Goal: Entertainment & Leisure: Consume media (video, audio)

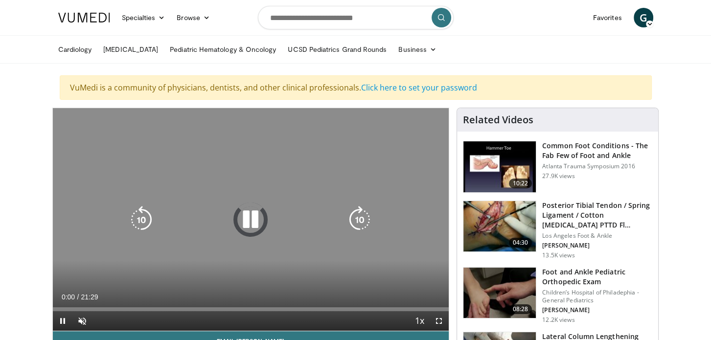
scroll to position [81, 0]
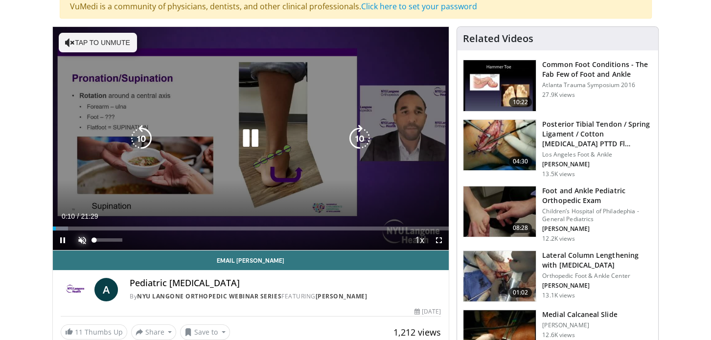
click at [83, 244] on span "Video Player" at bounding box center [82, 240] width 20 height 20
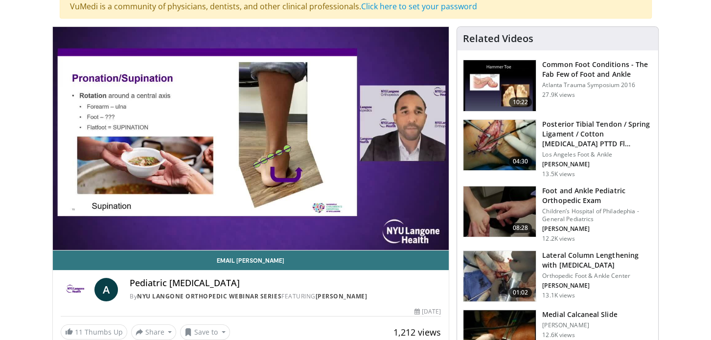
click at [78, 244] on video-js "**********" at bounding box center [251, 139] width 396 height 224
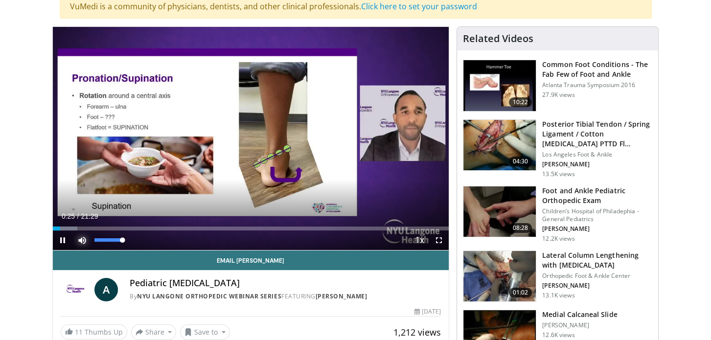
click at [79, 245] on span "Video Player" at bounding box center [82, 240] width 20 height 20
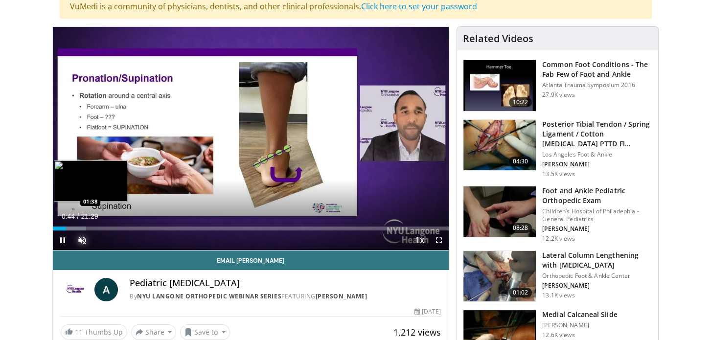
click at [80, 230] on div "Loaded : 8.46% 00:44 01:38" at bounding box center [251, 228] width 396 height 4
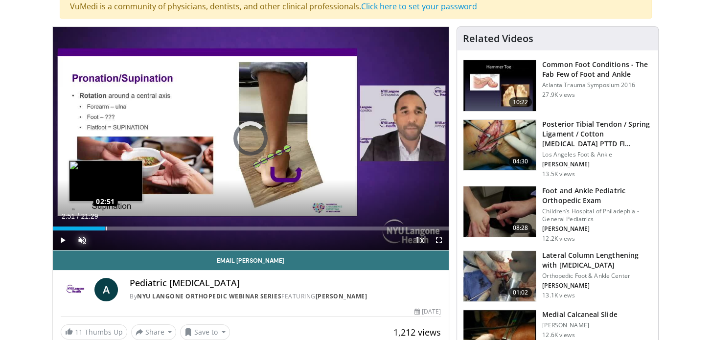
click at [105, 230] on div "Loaded : 13.08% 02:51 02:51" at bounding box center [251, 225] width 396 height 9
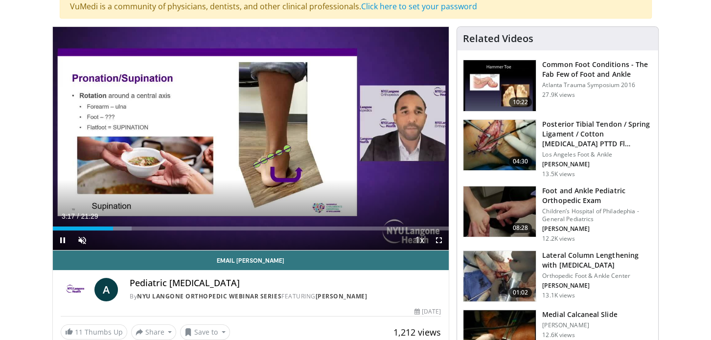
click at [220, 240] on div "Current Time 3:17 / Duration 21:29 Pause Skip Backward Skip Forward Unmute 0% L…" at bounding box center [251, 240] width 396 height 20
click at [232, 237] on div "Current Time 3:18 / Duration 21:29 Pause Skip Backward Skip Forward Unmute 0% L…" at bounding box center [251, 240] width 396 height 20
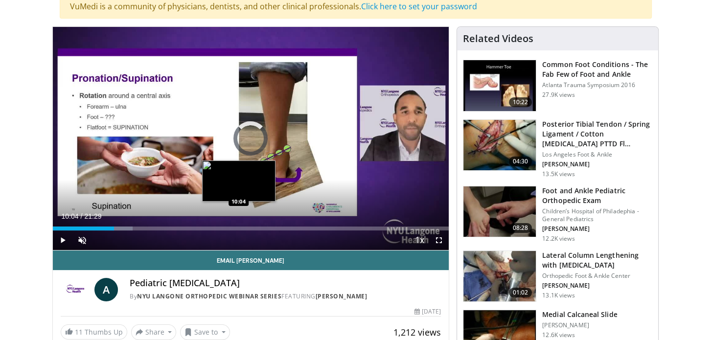
click at [238, 230] on div "Loaded : 20.19% 10:04 10:04" at bounding box center [251, 228] width 396 height 4
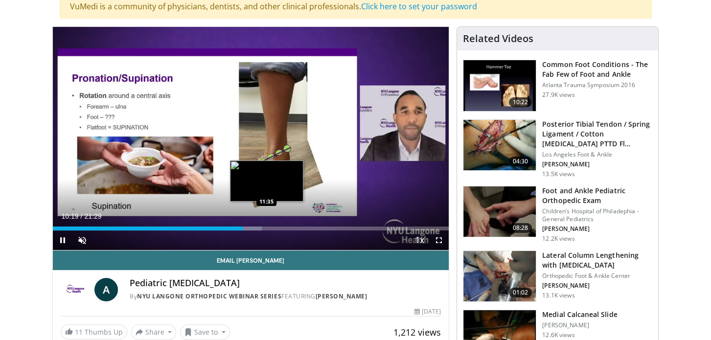
click at [266, 230] on div "Loaded : 52.81% 10:19 11:35" at bounding box center [251, 228] width 396 height 4
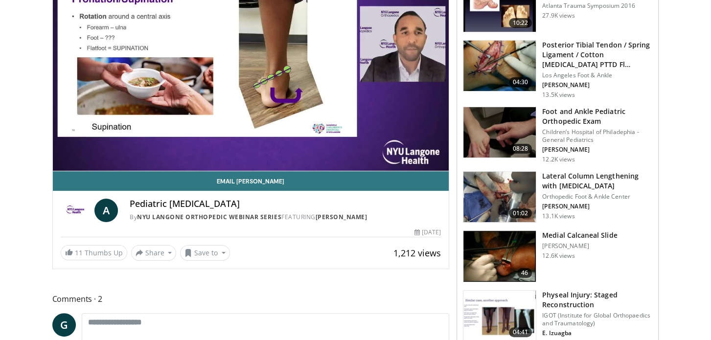
scroll to position [163, 0]
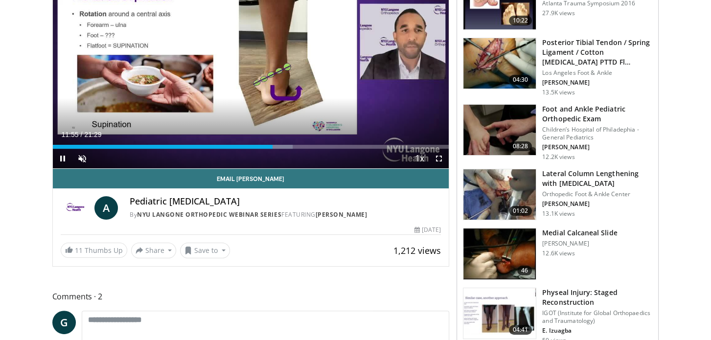
click at [325, 156] on div "Current Time 11:55 / Duration 21:29 Pause Skip Backward Skip Forward Unmute 0% …" at bounding box center [251, 159] width 396 height 20
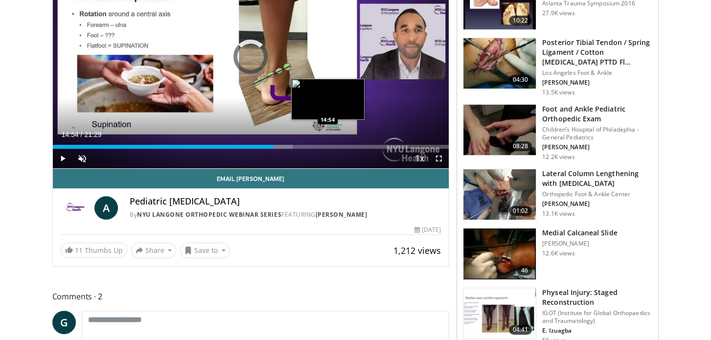
click at [327, 148] on div "Loaded : 60.57% 14:54 14:54" at bounding box center [251, 143] width 396 height 9
